Goal: Information Seeking & Learning: Learn about a topic

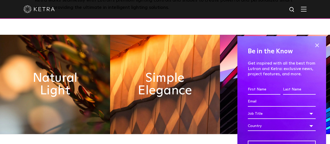
scroll to position [195, 0]
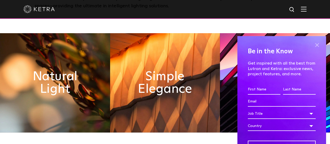
click at [314, 46] on span at bounding box center [317, 45] width 8 height 8
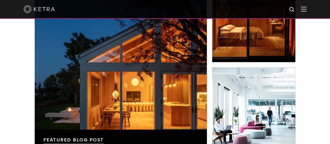
scroll to position [787, 0]
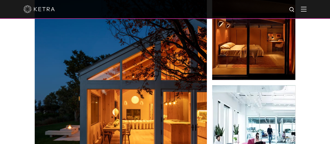
click at [307, 11] on img at bounding box center [304, 9] width 6 height 5
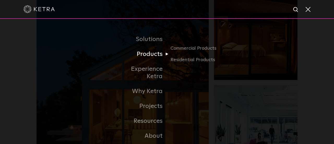
click at [153, 57] on link "Products" at bounding box center [141, 54] width 54 height 15
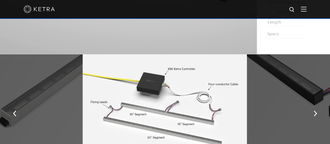
scroll to position [533, 0]
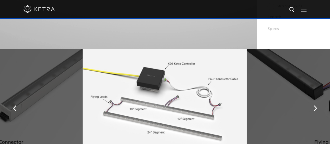
drag, startPoint x: 333, startPoint y: 17, endPoint x: 322, endPoint y: 70, distance: 53.8
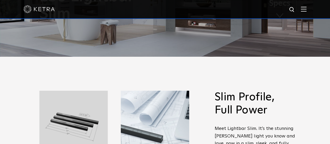
scroll to position [0, 0]
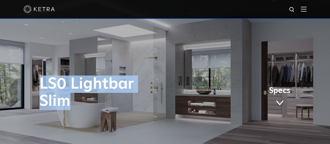
drag, startPoint x: 54, startPoint y: 86, endPoint x: 86, endPoint y: 99, distance: 34.5
click at [87, 99] on h1 "LS0 Lightbar Slim" at bounding box center [112, 92] width 147 height 34
copy h1 "LS0 Lightbar Slim"
